Goal: Communication & Community: Answer question/provide support

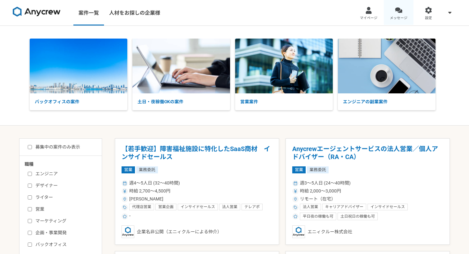
click at [399, 17] on span "メッセージ" at bounding box center [399, 18] width 18 height 5
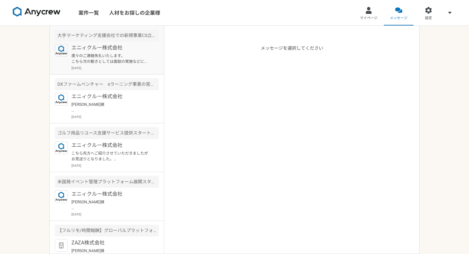
click at [119, 52] on div "エニィクルー株式会社 度々のご連絡失礼いたします。 こちら次の動きとしては面談の実施などになりますでしょうか。もしお受けさせていただける場合は、事前にリソース…" at bounding box center [114, 57] width 87 height 26
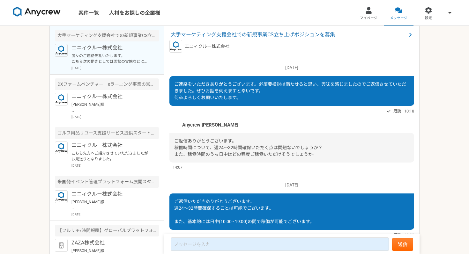
scroll to position [719, 0]
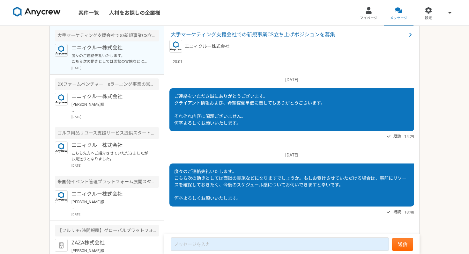
click at [49, 14] on img at bounding box center [37, 12] width 48 height 10
